Goal: Task Accomplishment & Management: Manage account settings

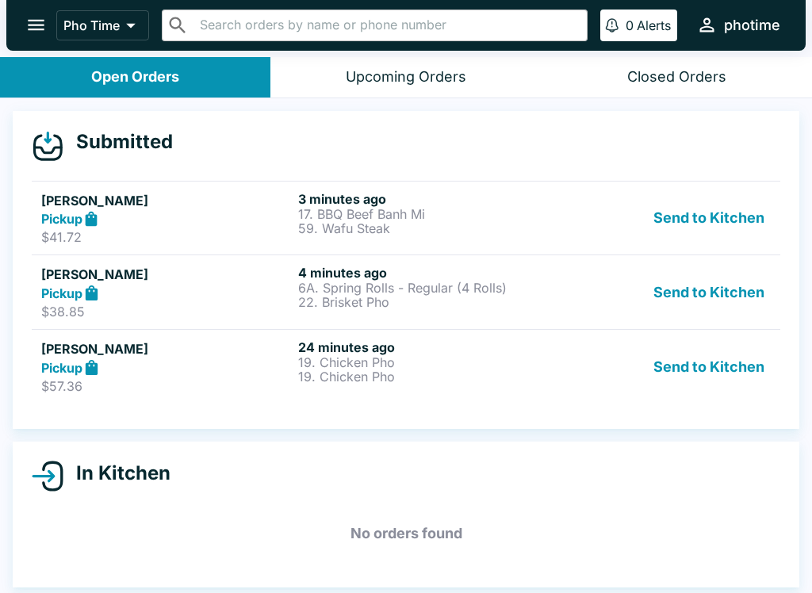
click at [548, 384] on div "24 minutes ago 19. Chicken Pho 19. Chicken Pho" at bounding box center [423, 366] width 251 height 55
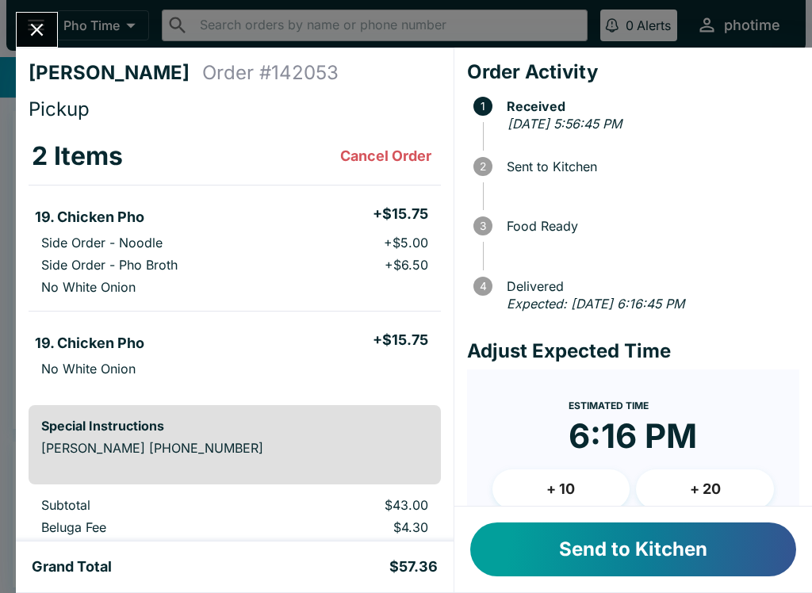
click at [676, 549] on button "Send to Kitchen" at bounding box center [633, 550] width 326 height 54
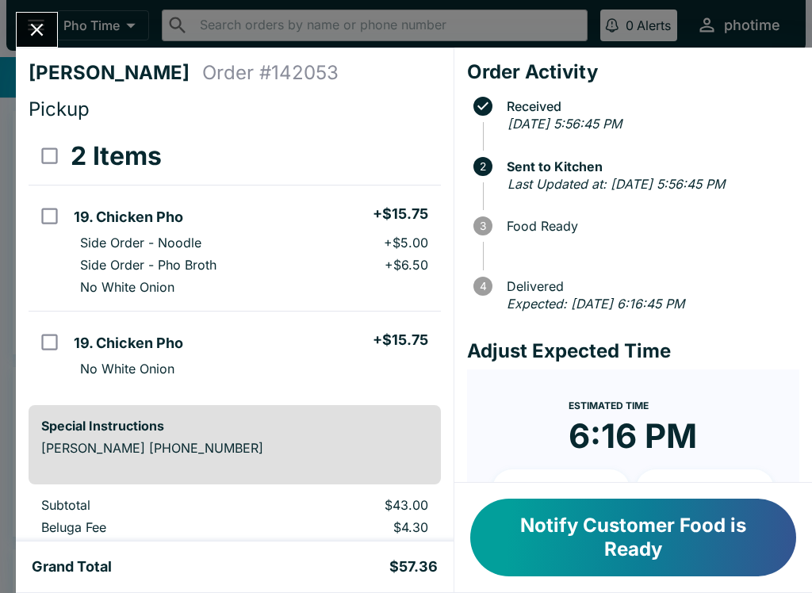
click at [45, 29] on icon "Close" at bounding box center [36, 29] width 21 height 21
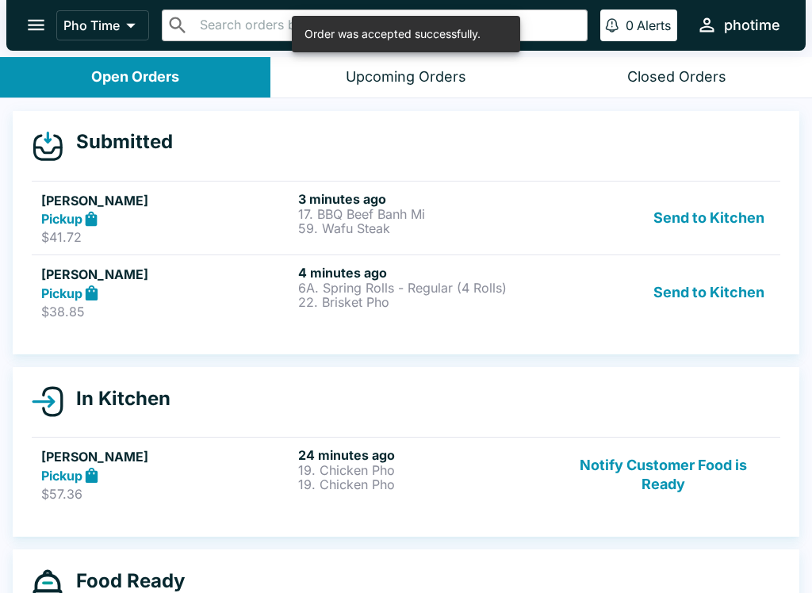
click at [589, 306] on div "Send to Kitchen" at bounding box center [663, 292] width 215 height 55
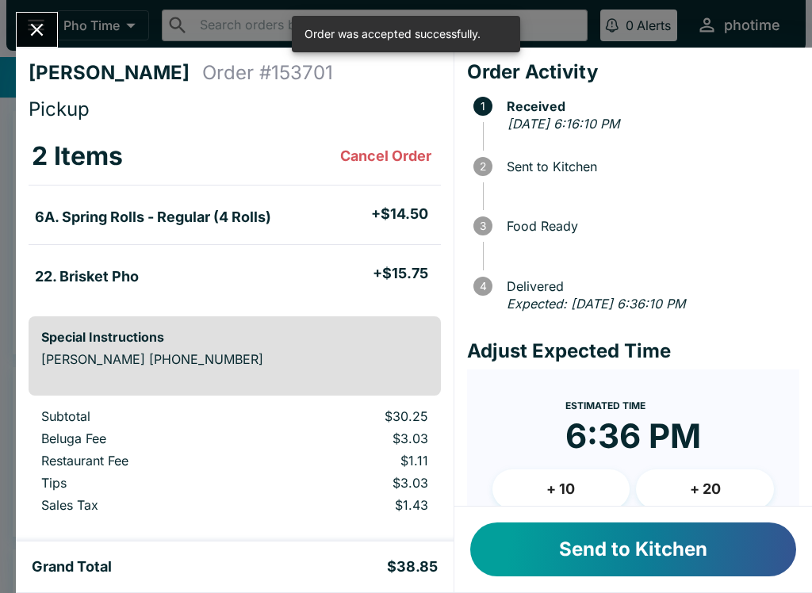
click at [668, 548] on button "Send to Kitchen" at bounding box center [633, 550] width 326 height 54
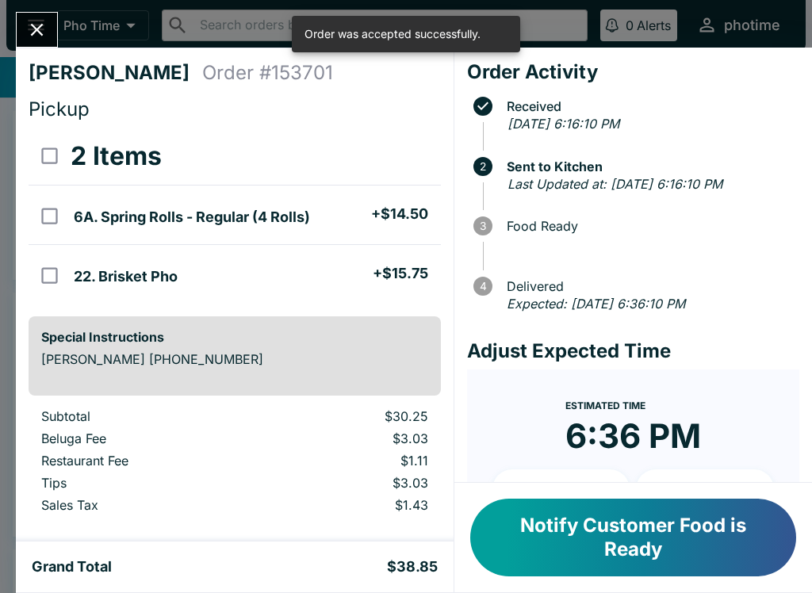
click at [48, 32] on icon "Close" at bounding box center [36, 29] width 21 height 21
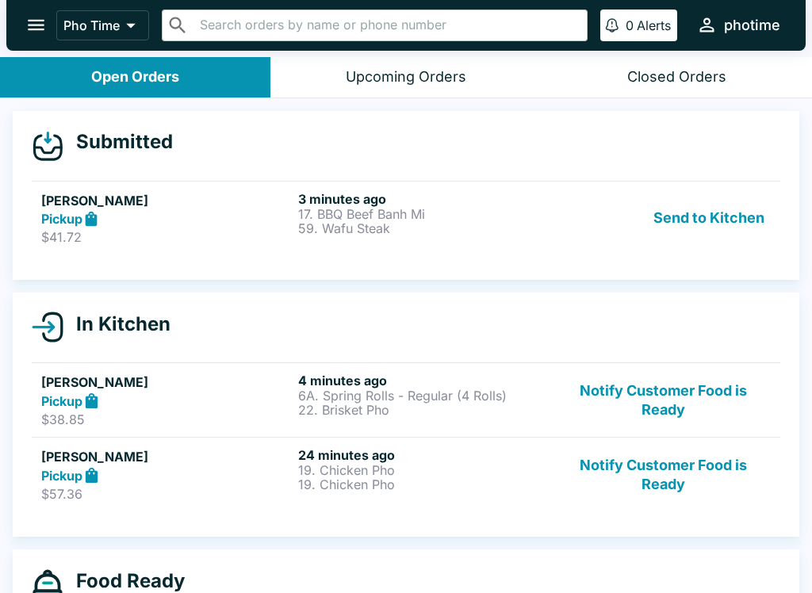
click at [459, 227] on p "59. Wafu Steak" at bounding box center [423, 228] width 251 height 14
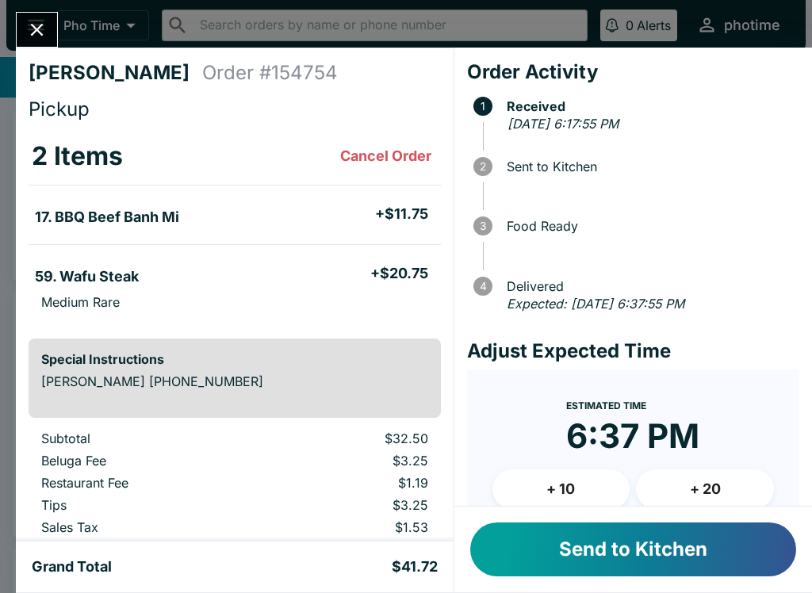
click at [670, 542] on button "Send to Kitchen" at bounding box center [633, 550] width 326 height 54
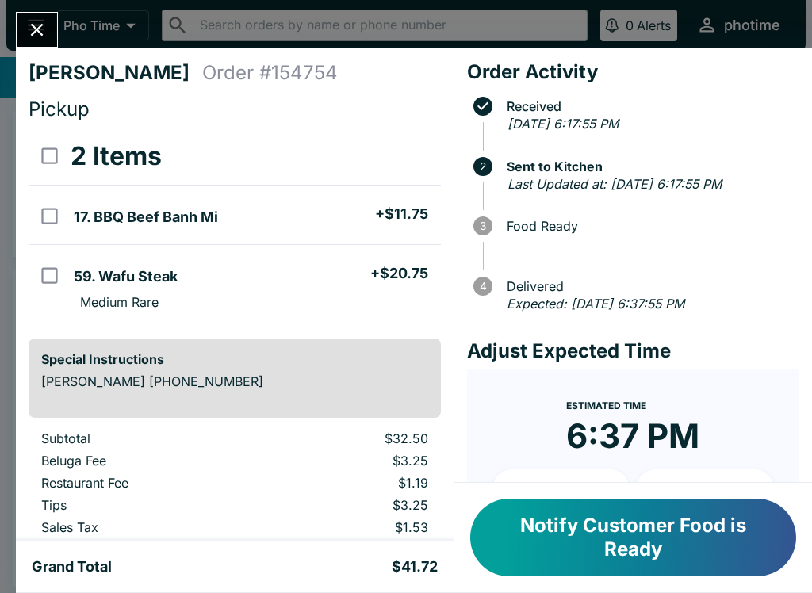
click at [43, 38] on icon "Close" at bounding box center [36, 29] width 21 height 21
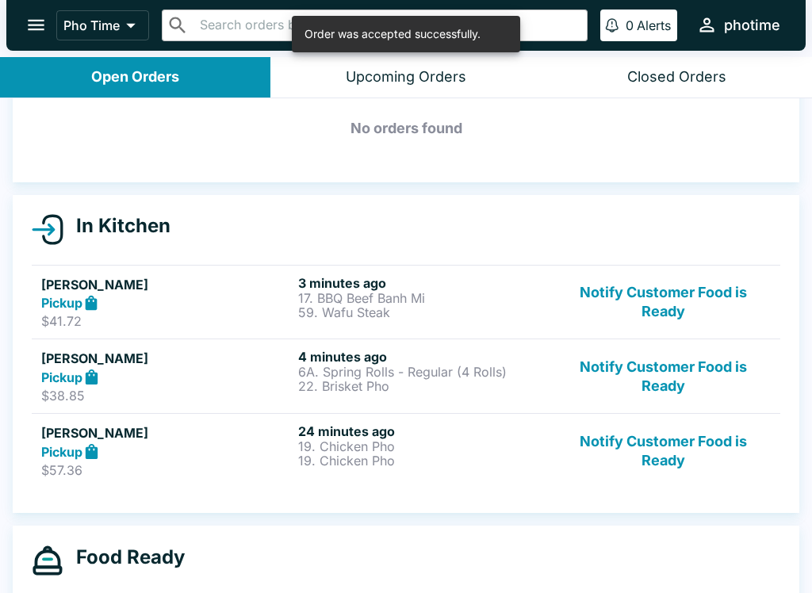
scroll to position [76, 0]
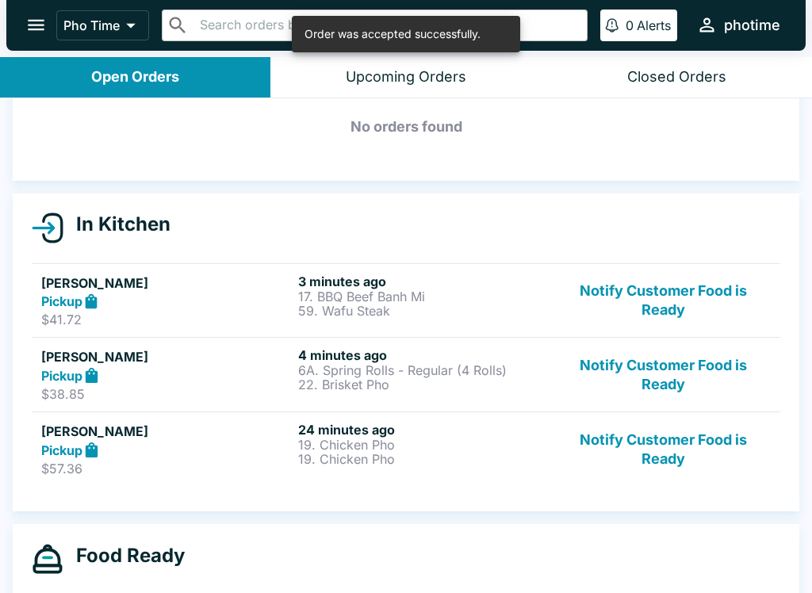
click at [510, 454] on p "19. Chicken Pho" at bounding box center [423, 459] width 251 height 14
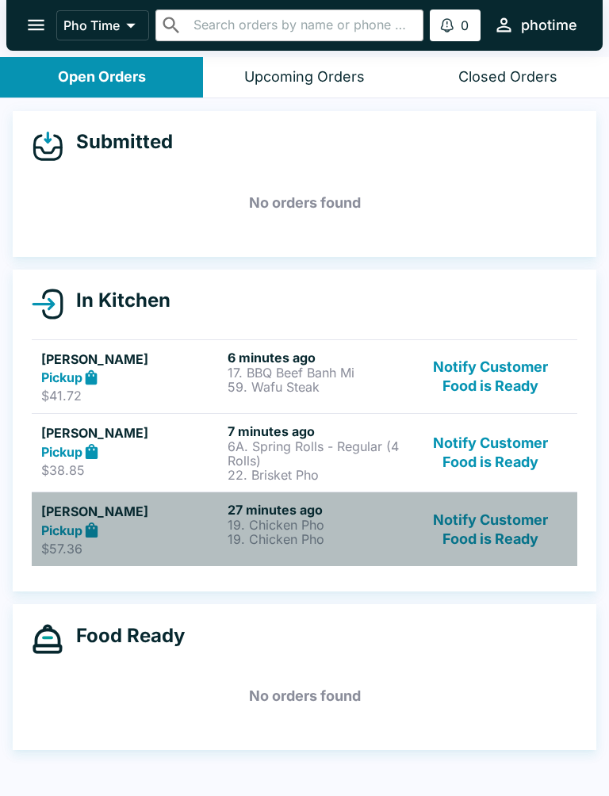
click at [196, 542] on p "$57.36" at bounding box center [131, 549] width 180 height 16
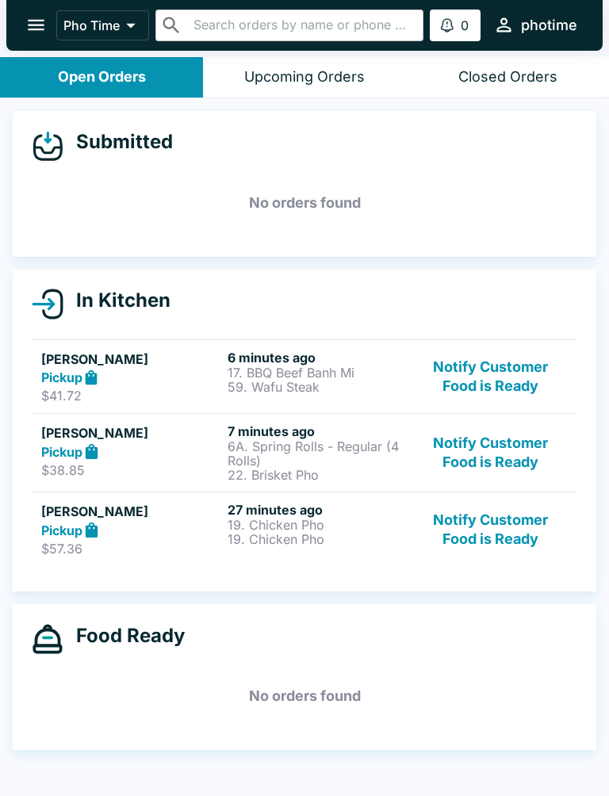
click at [335, 512] on h6 "27 minutes ago" at bounding box center [318, 510] width 180 height 16
click at [140, 542] on p "$57.36" at bounding box center [131, 549] width 180 height 16
click at [204, 529] on div "Pickup" at bounding box center [131, 530] width 180 height 18
click at [91, 524] on icon at bounding box center [92, 530] width 12 height 15
click at [132, 545] on p "$57.36" at bounding box center [131, 549] width 180 height 16
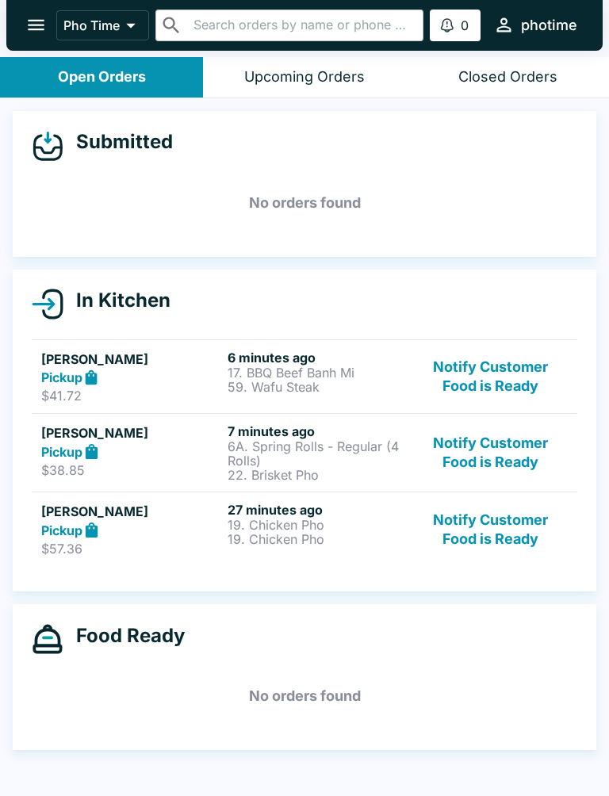
click at [319, 534] on p "19. Chicken Pho" at bounding box center [318, 539] width 180 height 14
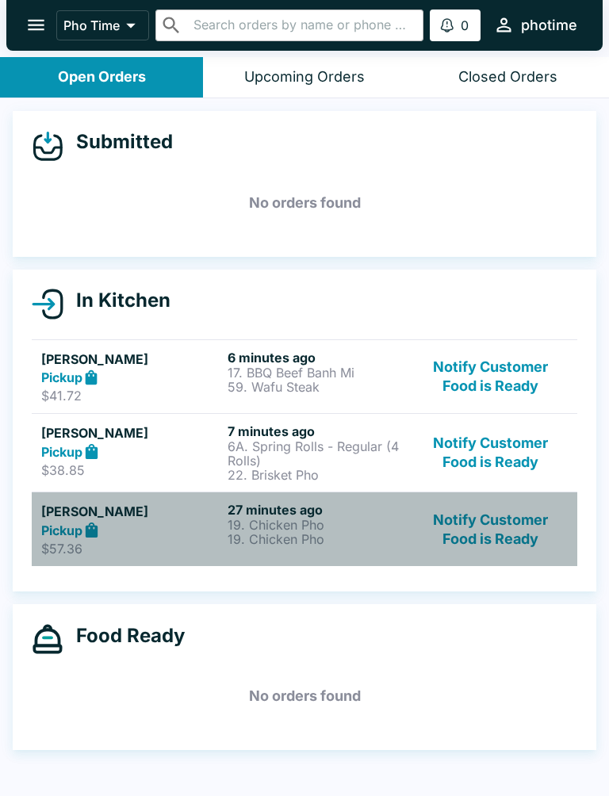
click at [52, 531] on strong "Pickup" at bounding box center [61, 531] width 41 height 16
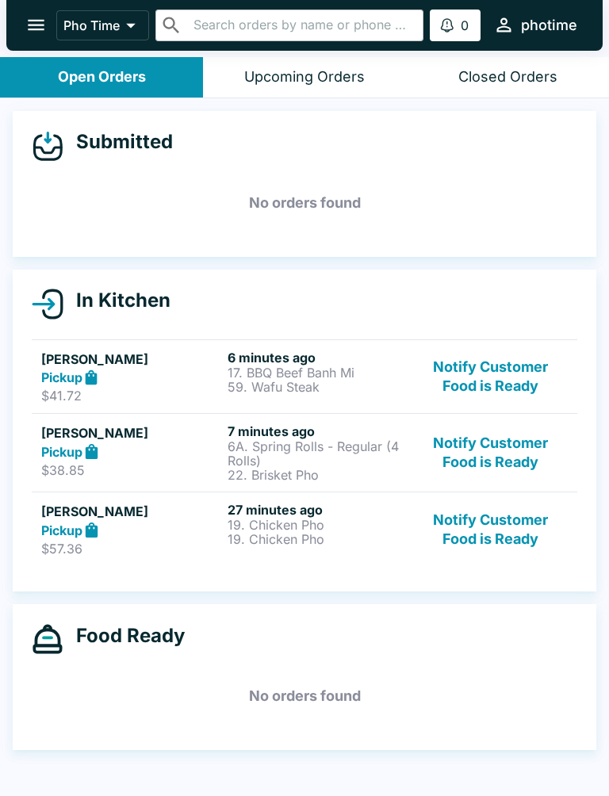
click at [106, 549] on p "$57.36" at bounding box center [131, 549] width 180 height 16
click at [450, 527] on button "Notify Customer Food is Ready" at bounding box center [491, 529] width 154 height 55
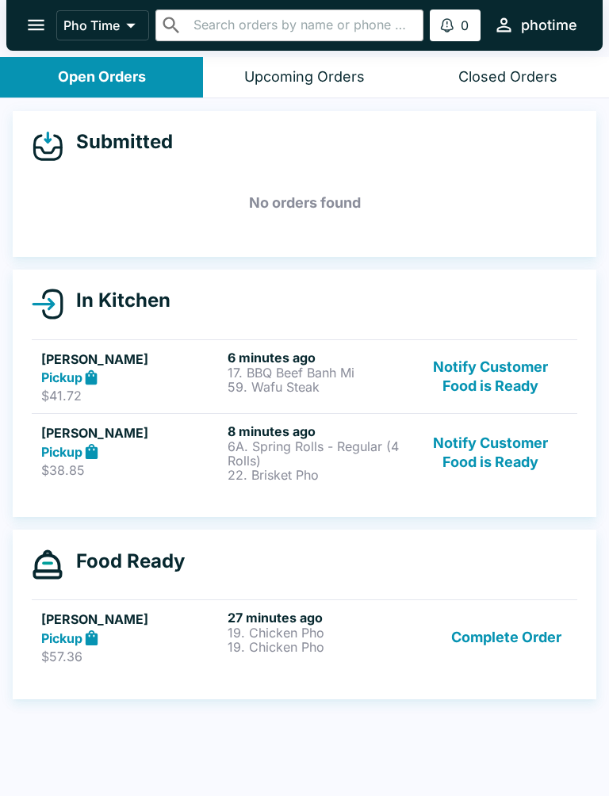
click at [220, 638] on div "Pickup" at bounding box center [131, 638] width 180 height 18
click at [75, 629] on div "Pickup" at bounding box center [131, 638] width 180 height 18
click at [142, 635] on div "Pickup" at bounding box center [131, 638] width 180 height 18
click at [300, 649] on p "19. Chicken Pho" at bounding box center [318, 647] width 180 height 14
click at [283, 630] on p "19. Chicken Pho" at bounding box center [318, 633] width 180 height 14
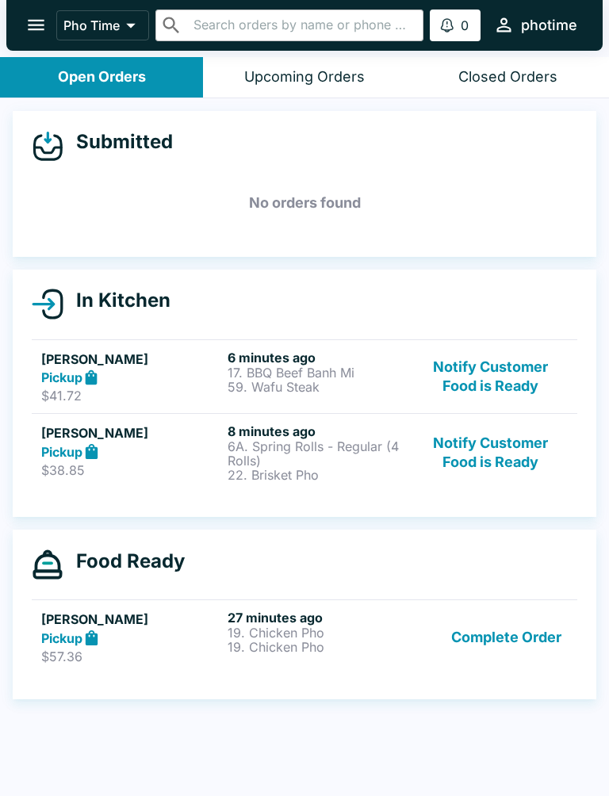
click at [255, 621] on h6 "27 minutes ago" at bounding box center [318, 618] width 180 height 16
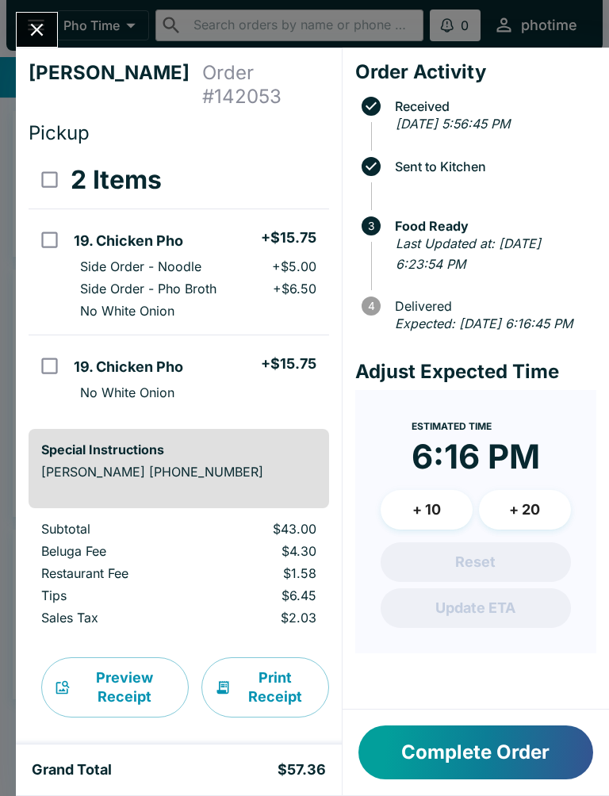
click at [36, 26] on icon "Close" at bounding box center [36, 29] width 21 height 21
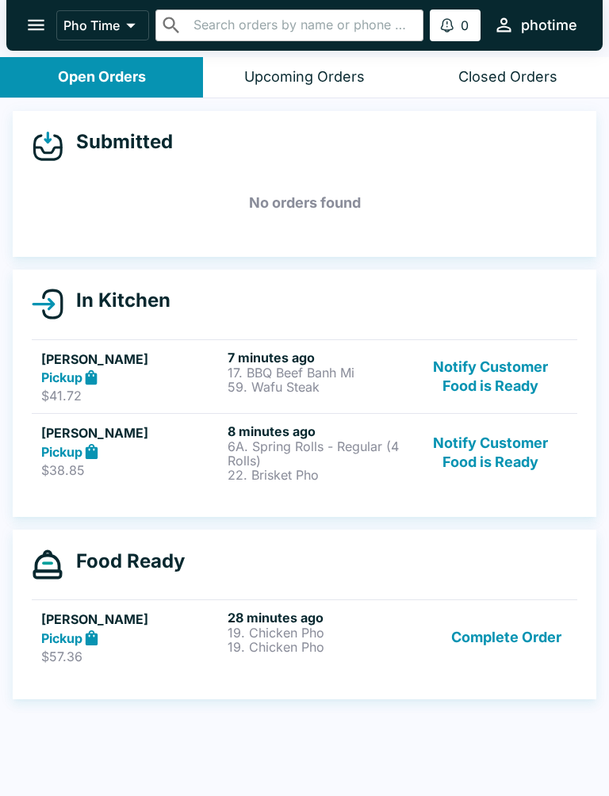
click at [50, 439] on h5 "[PERSON_NAME]" at bounding box center [131, 432] width 180 height 19
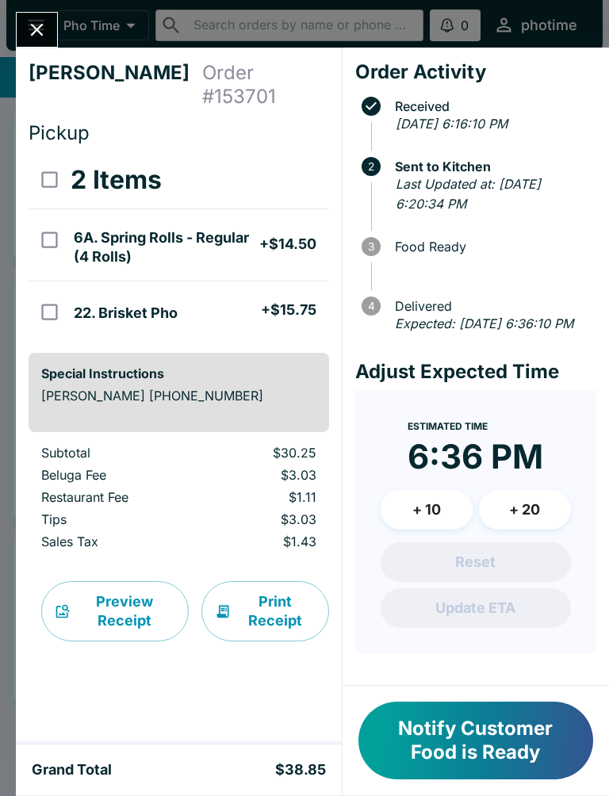
click at [37, 25] on icon "Close" at bounding box center [36, 29] width 21 height 21
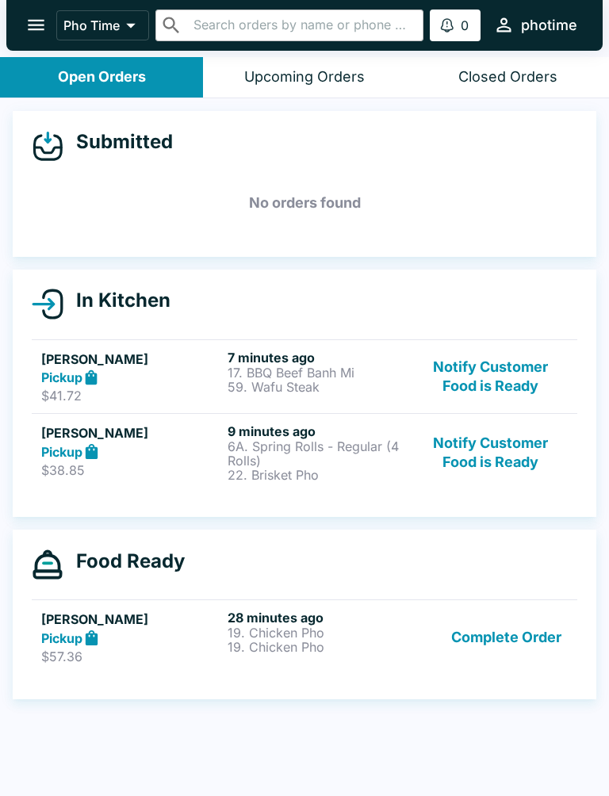
click at [333, 393] on div "7 minutes ago 17. BBQ Beef Banh Mi 59. Wafu Steak" at bounding box center [318, 377] width 180 height 55
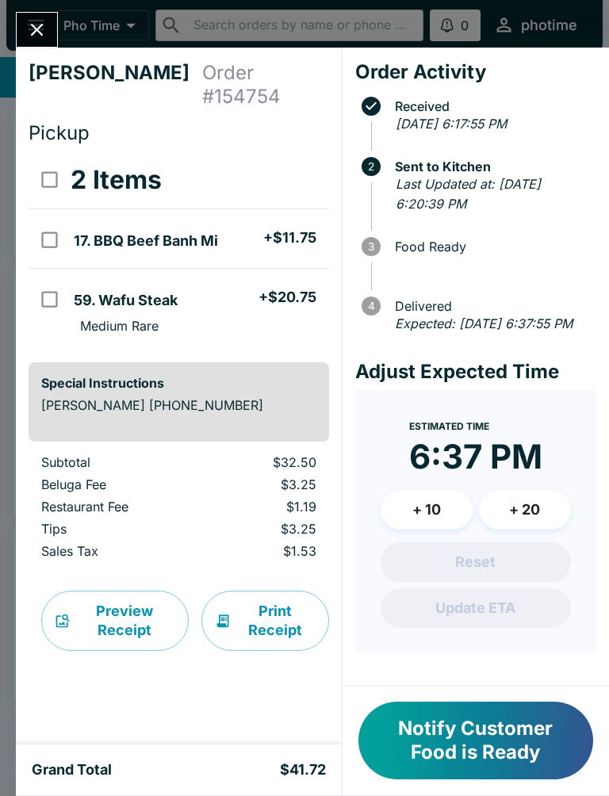
click at [29, 42] on button "Close" at bounding box center [37, 30] width 40 height 34
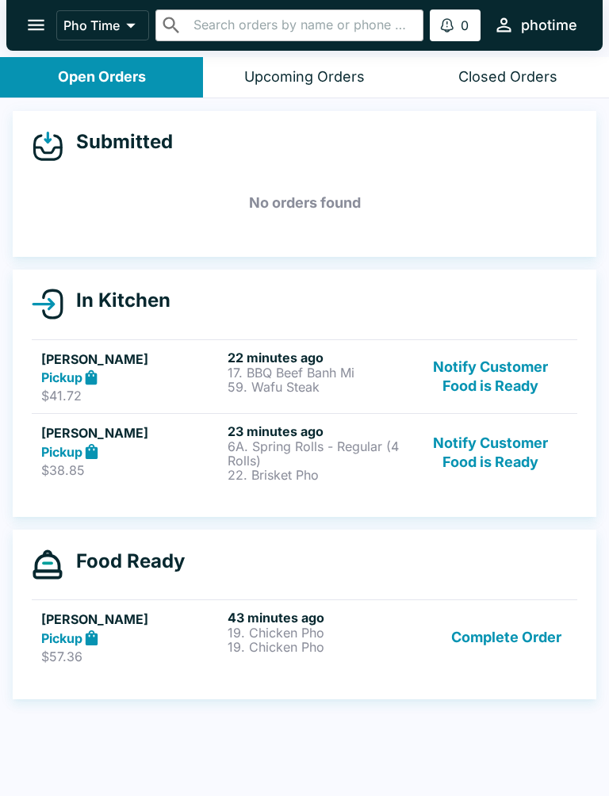
click at [452, 389] on button "Notify Customer Food is Ready" at bounding box center [491, 377] width 154 height 55
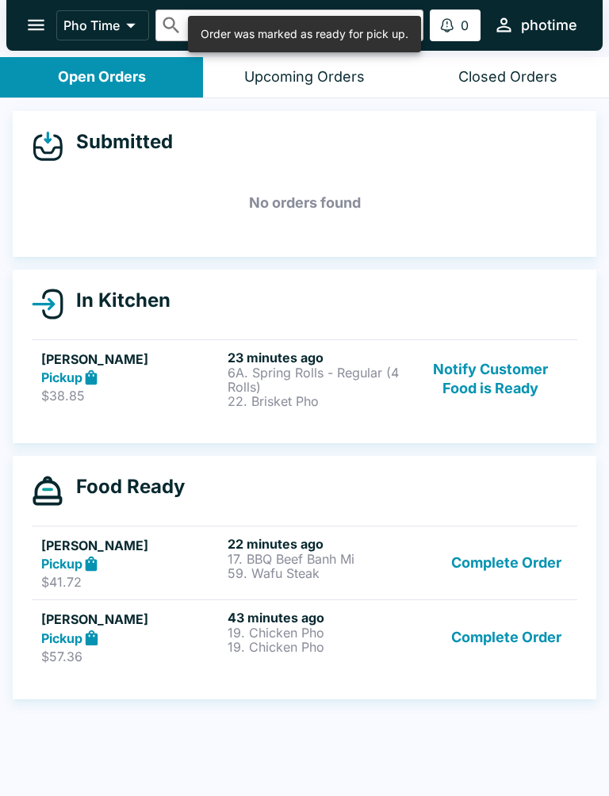
click at [474, 431] on div "In Kitchen Kristina LeGier Pickup $38.85 23 minutes ago 6A. Spring Rolls - Regu…" at bounding box center [305, 357] width 584 height 174
